Goal: Information Seeking & Learning: Learn about a topic

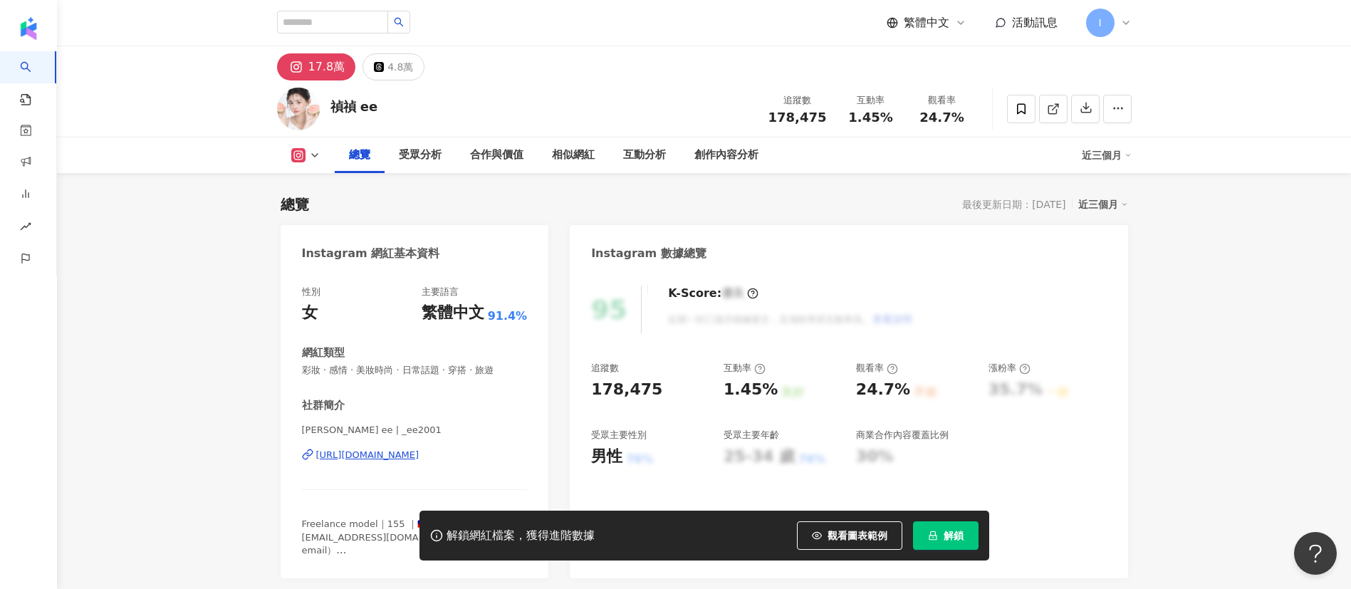
click at [958, 536] on span "解鎖" at bounding box center [954, 535] width 20 height 11
